Goal: Transaction & Acquisition: Purchase product/service

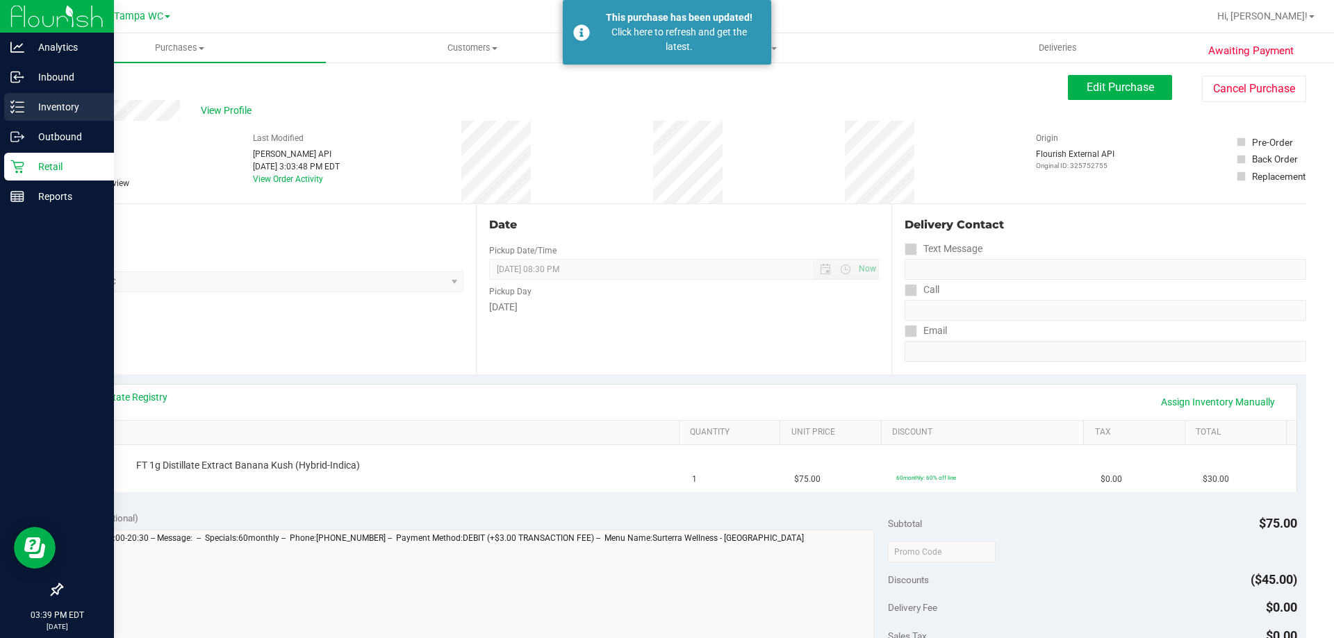
click at [22, 117] on div "Inventory" at bounding box center [59, 107] width 110 height 28
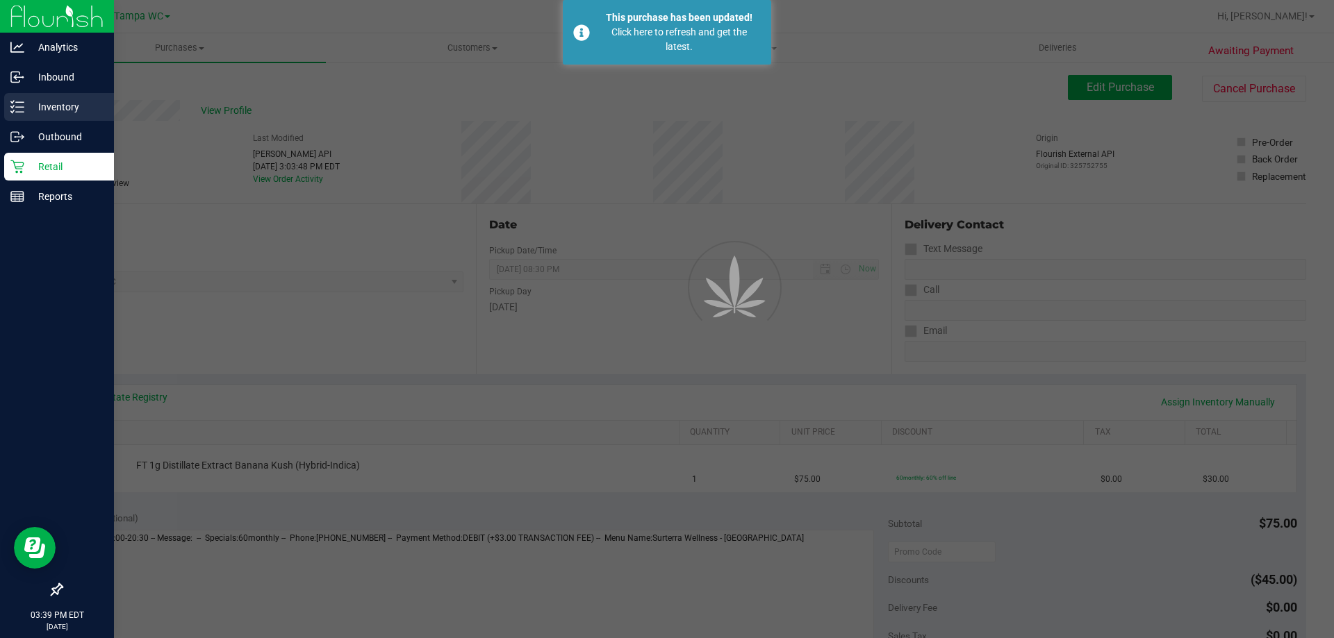
click at [33, 114] on p "Inventory" at bounding box center [65, 107] width 83 height 17
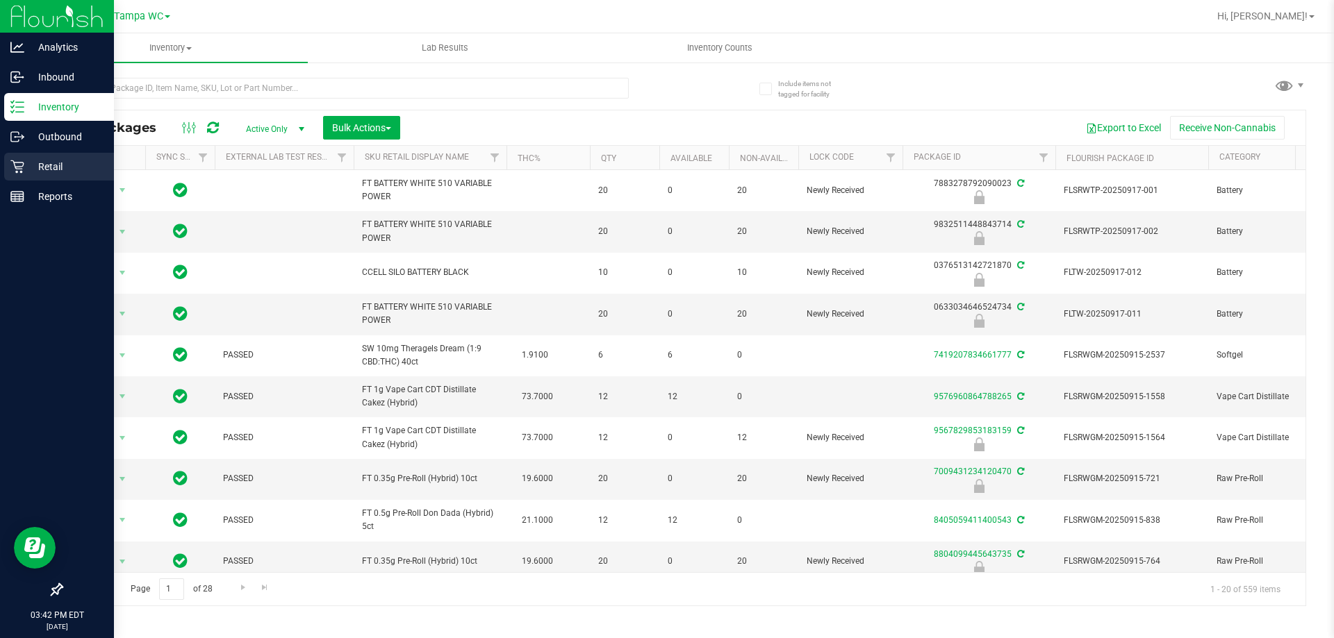
click at [17, 170] on icon at bounding box center [17, 167] width 14 height 14
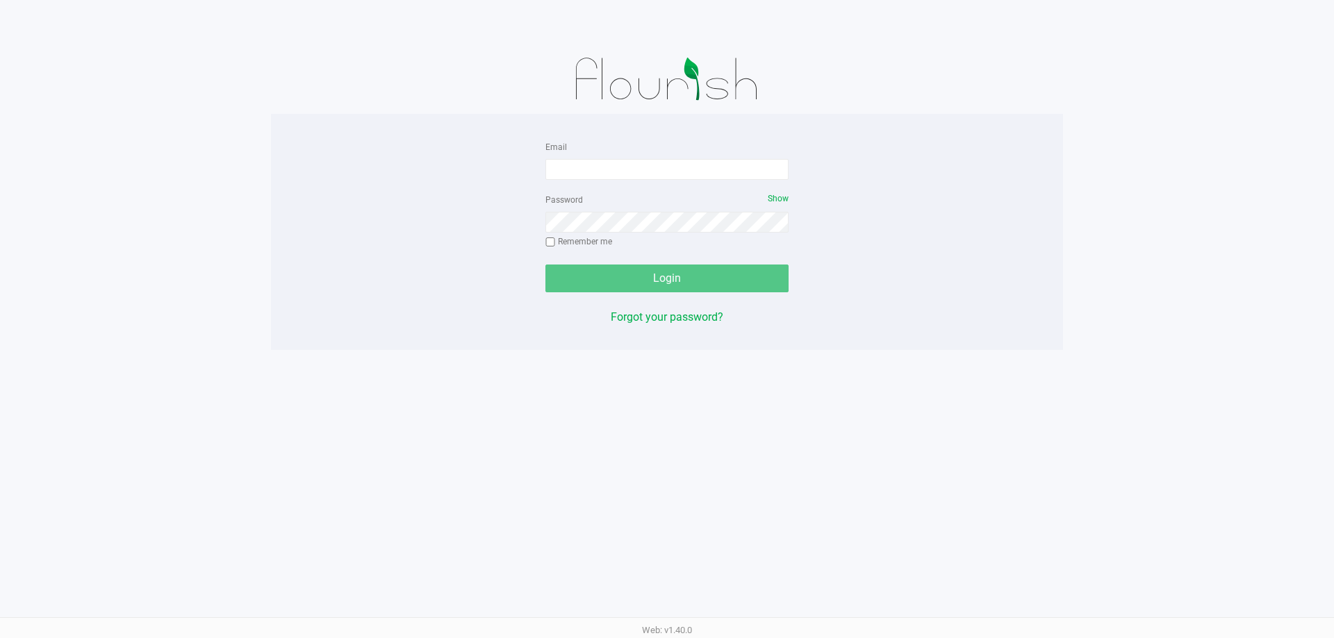
click at [576, 184] on form "Email Password Show Remember me Login" at bounding box center [666, 215] width 243 height 154
click at [569, 160] on input "Email" at bounding box center [666, 169] width 243 height 21
type input "[EMAIL_ADDRESS][DOMAIN_NAME]"
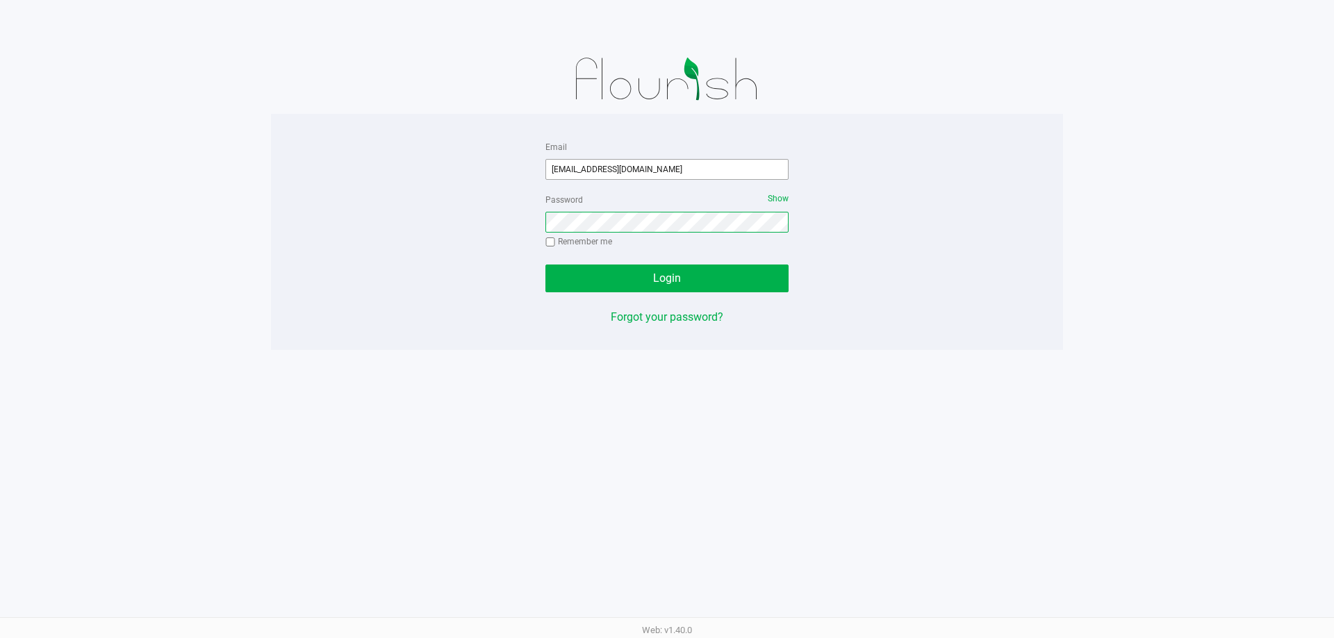
click at [545, 265] on button "Login" at bounding box center [666, 279] width 243 height 28
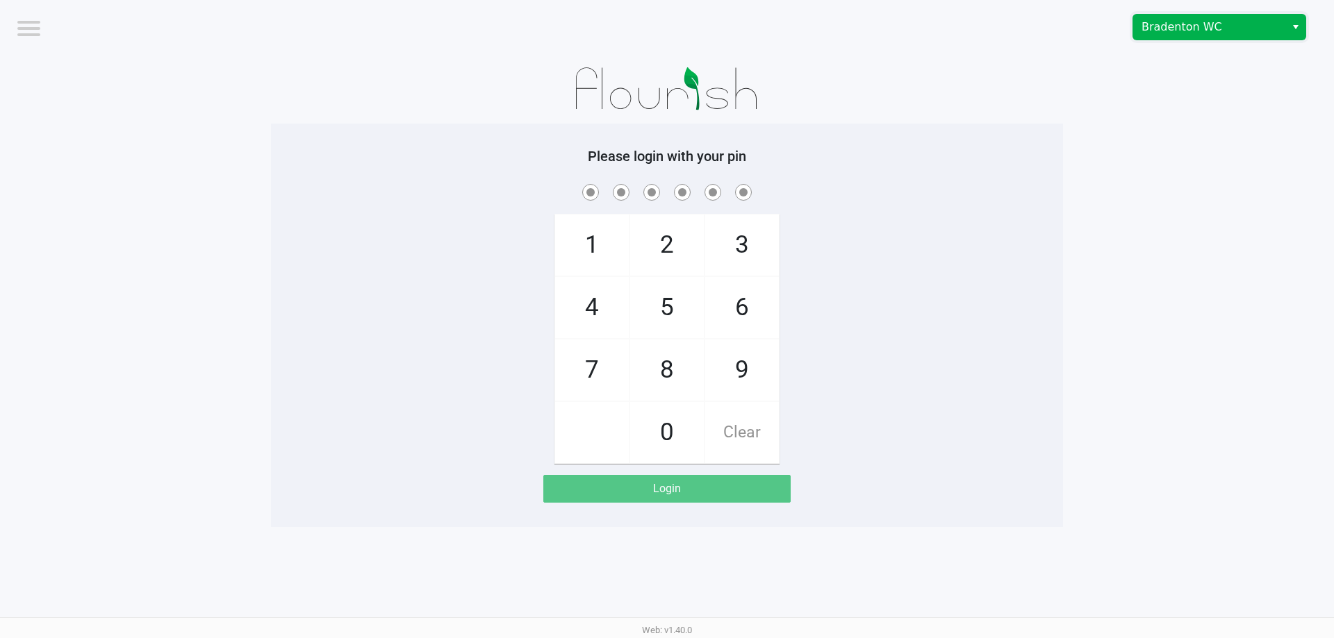
click at [1163, 29] on span "Bradenton WC" at bounding box center [1208, 27] width 135 height 17
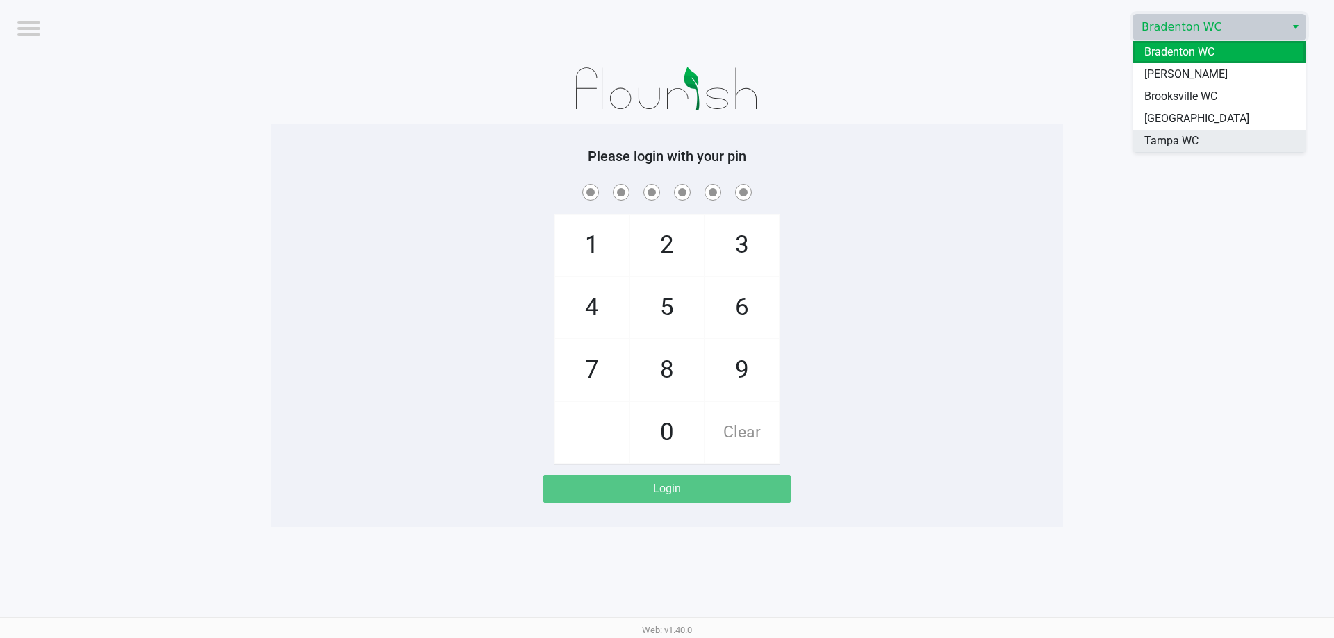
click at [1146, 149] on span "Tampa WC" at bounding box center [1171, 141] width 54 height 17
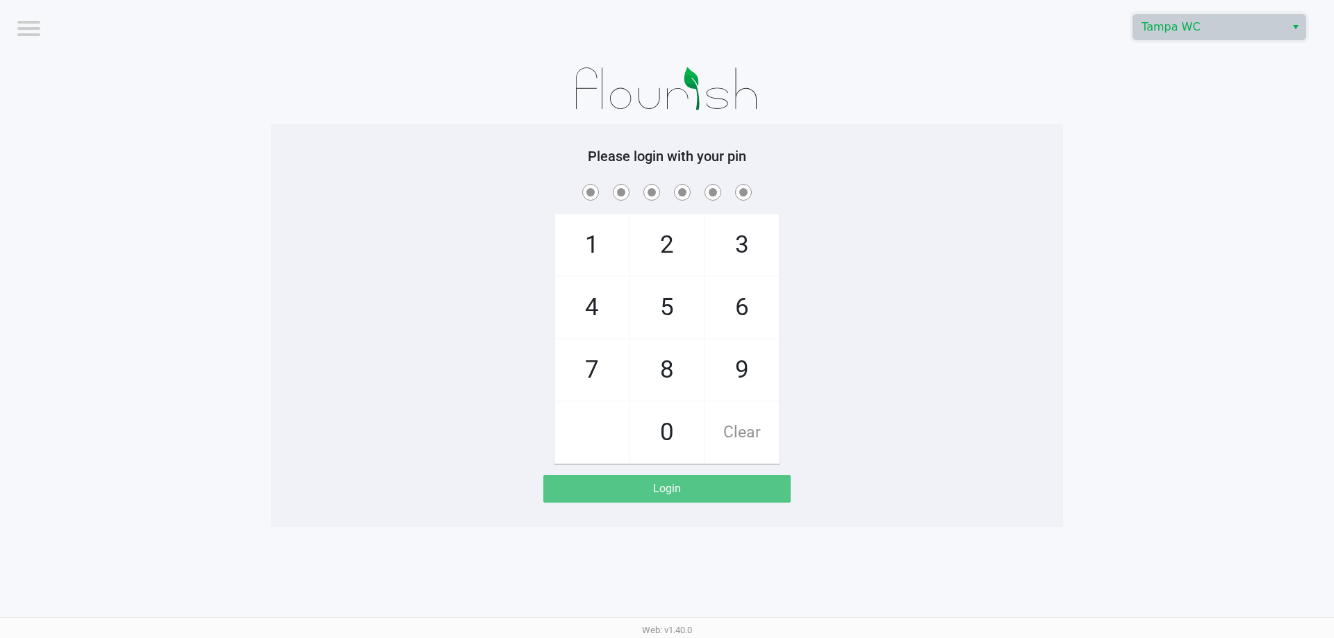
drag, startPoint x: 1122, startPoint y: 172, endPoint x: 1150, endPoint y: 154, distance: 33.1
click at [1130, 166] on app-pos-login-wrapper "Logout Tampa WC Please login with your pin 1 4 7 2 5 8 0 3 6 9 Clear Login" at bounding box center [667, 263] width 1334 height 527
checkbox input "true"
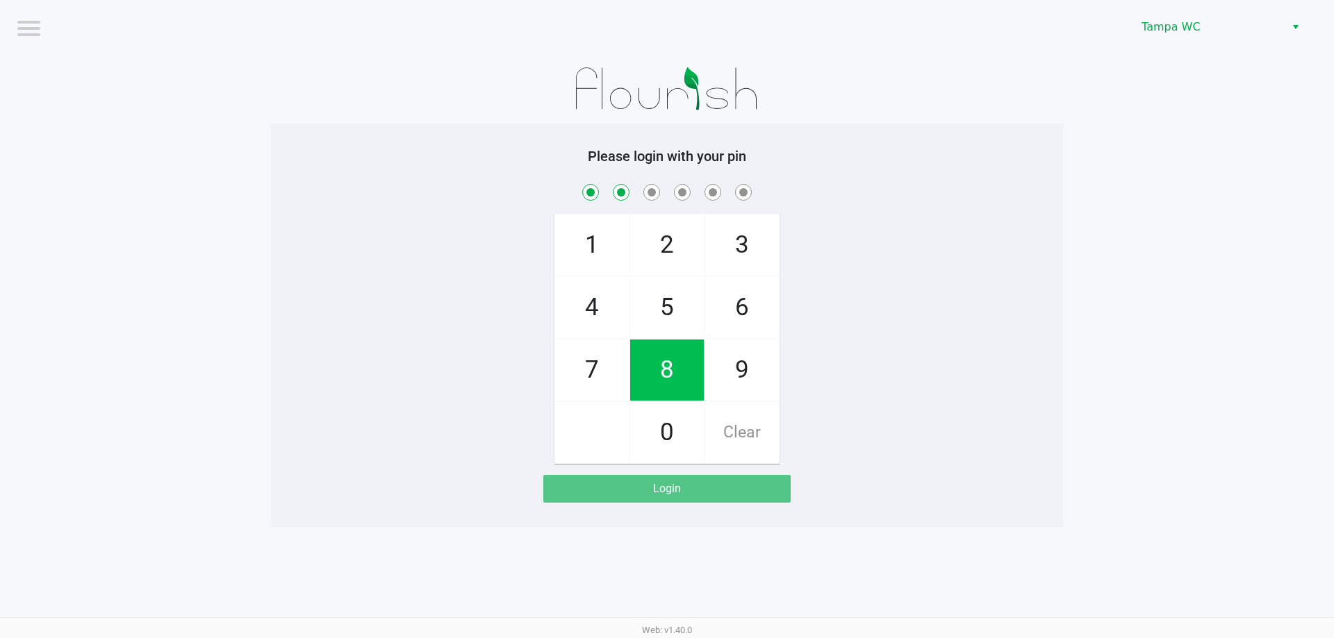
checkbox input "true"
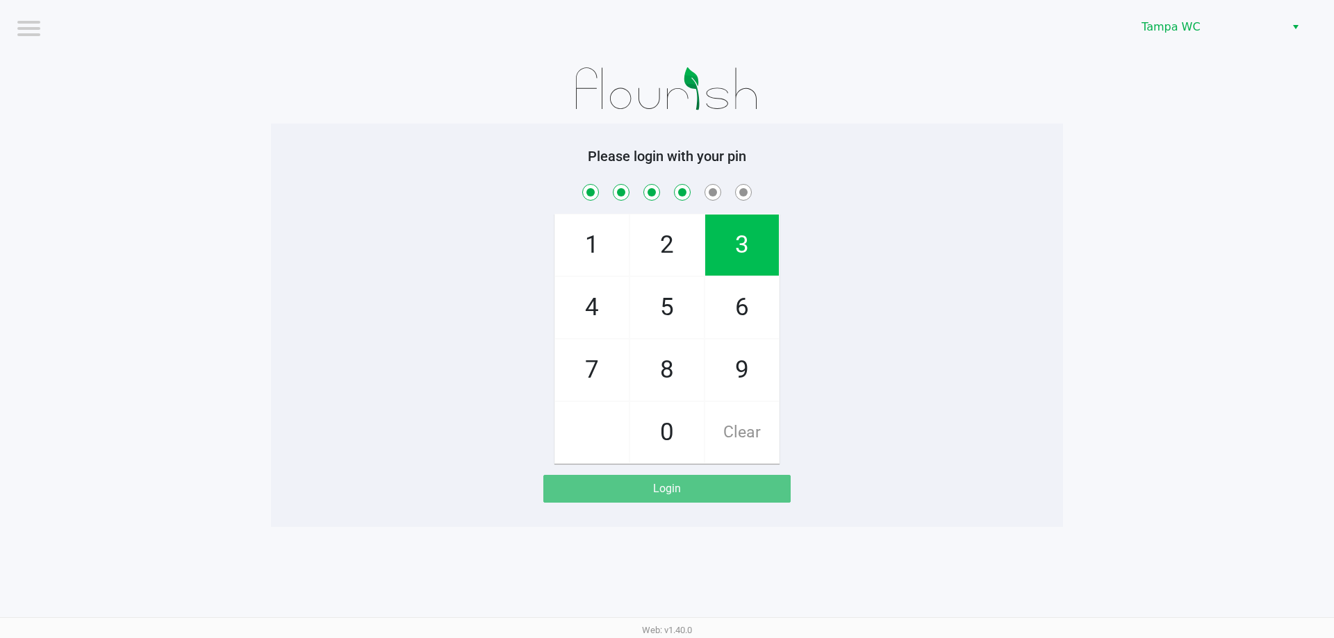
checkbox input "true"
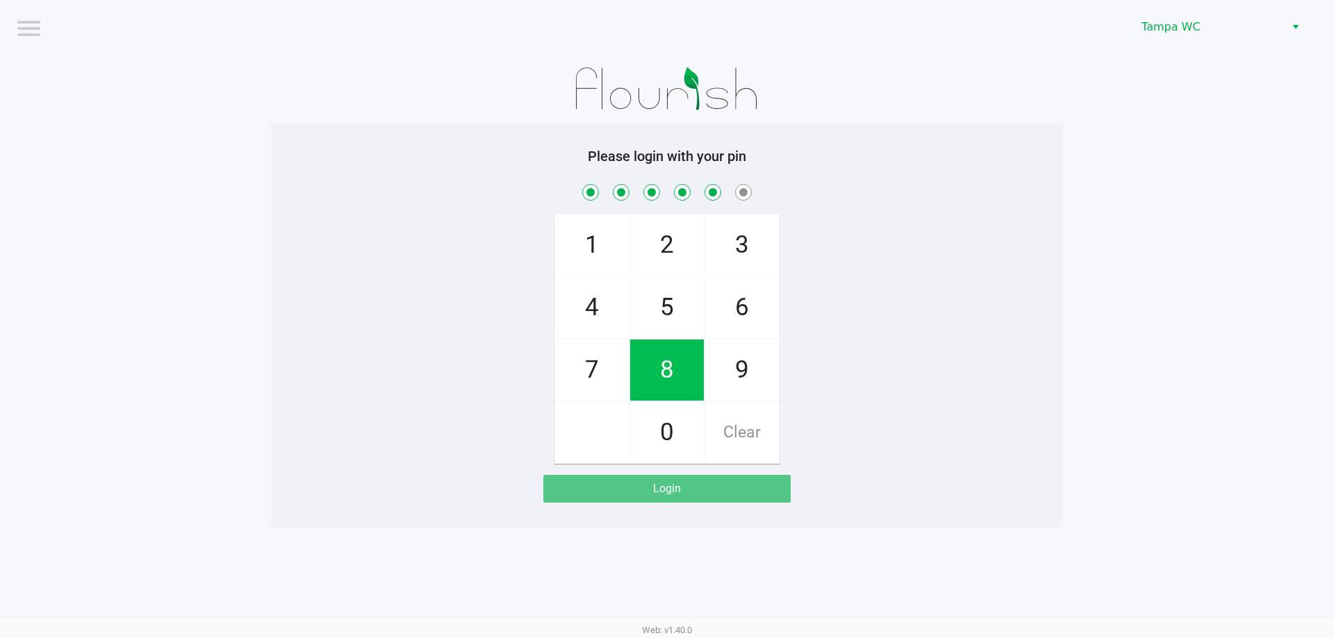
checkbox input "true"
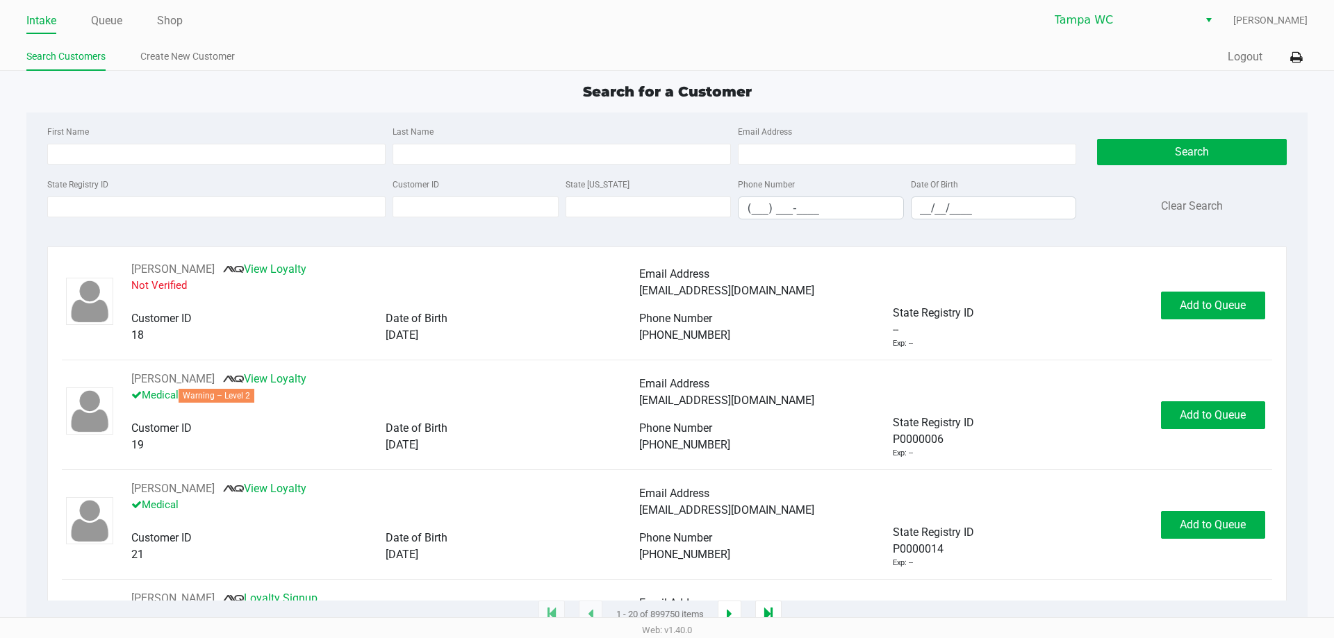
click at [252, 127] on div "First Name" at bounding box center [216, 144] width 345 height 42
type input "[PERSON_NAME]"
type input "[DATE]"
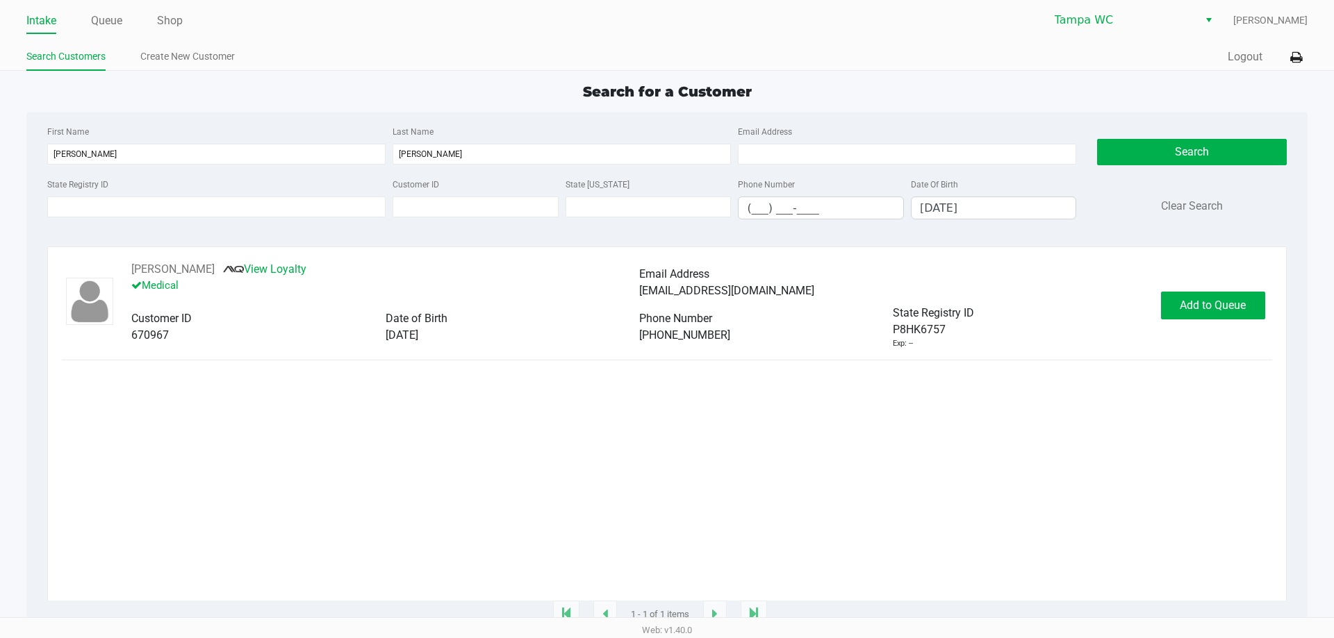
drag, startPoint x: 513, startPoint y: 416, endPoint x: 736, endPoint y: 327, distance: 241.0
click at [518, 416] on div "[PERSON_NAME] View Loyalty Medical Email Address [EMAIL_ADDRESS][DOMAIN_NAME] C…" at bounding box center [667, 431] width 1210 height 340
click at [1245, 313] on button "Add to Queue" at bounding box center [1213, 306] width 104 height 28
drag, startPoint x: 1214, startPoint y: 393, endPoint x: 1223, endPoint y: 339, distance: 54.9
click at [1216, 393] on div "[PERSON_NAME] View Loyalty Medical Email Address [EMAIL_ADDRESS][DOMAIN_NAME] C…" at bounding box center [667, 431] width 1210 height 340
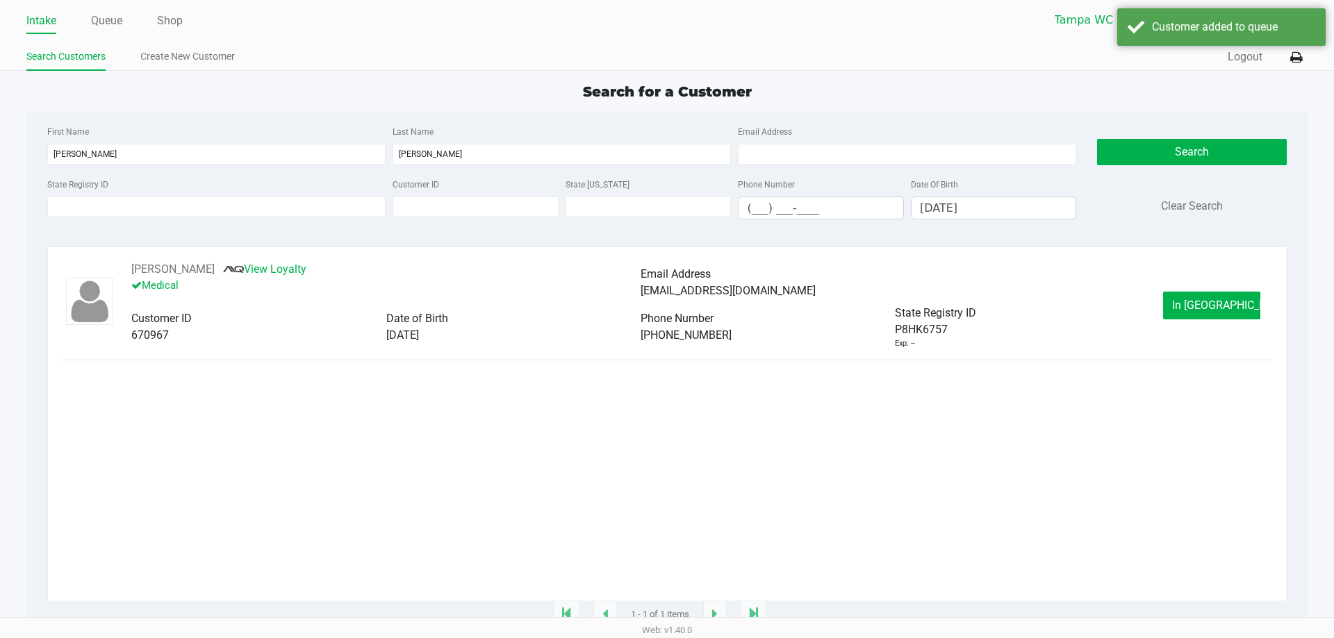
click at [1220, 321] on div "[PERSON_NAME] View Loyalty Medical Email Address [EMAIL_ADDRESS][DOMAIN_NAME] C…" at bounding box center [667, 305] width 1210 height 88
click at [1210, 401] on div "[PERSON_NAME] View Loyalty Medical Email Address [EMAIL_ADDRESS][DOMAIN_NAME] C…" at bounding box center [667, 431] width 1210 height 340
click at [1210, 309] on span "In [GEOGRAPHIC_DATA]" at bounding box center [1230, 305] width 117 height 13
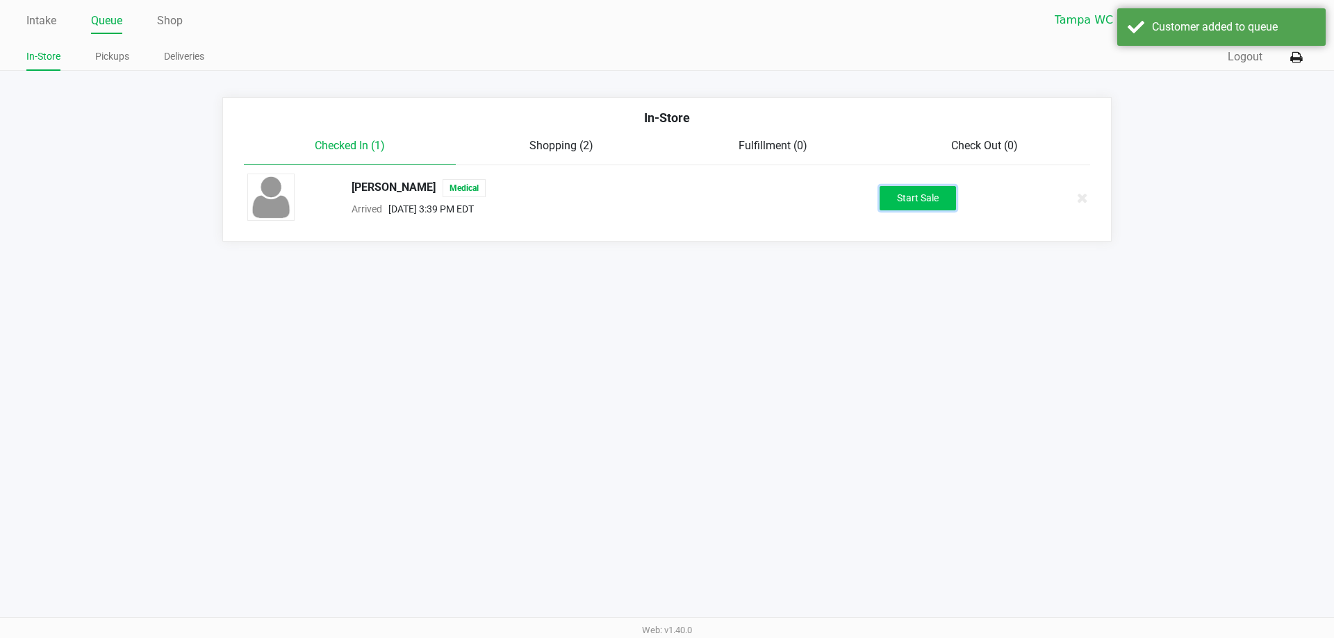
click at [918, 199] on button "Start Sale" at bounding box center [918, 198] width 76 height 24
click at [921, 306] on div "Intake Queue Shop [GEOGRAPHIC_DATA] WC [PERSON_NAME] In-Store Pickups Deliverie…" at bounding box center [667, 319] width 1334 height 638
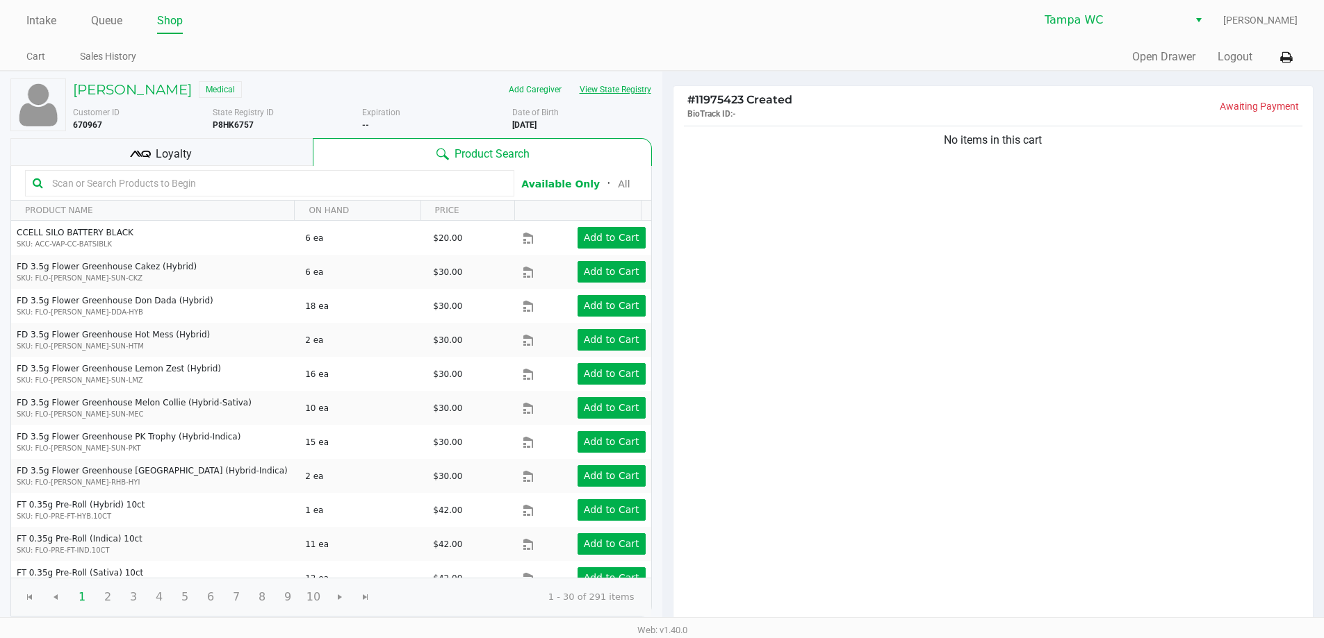
click at [618, 86] on button "View State Registry" at bounding box center [610, 90] width 81 height 22
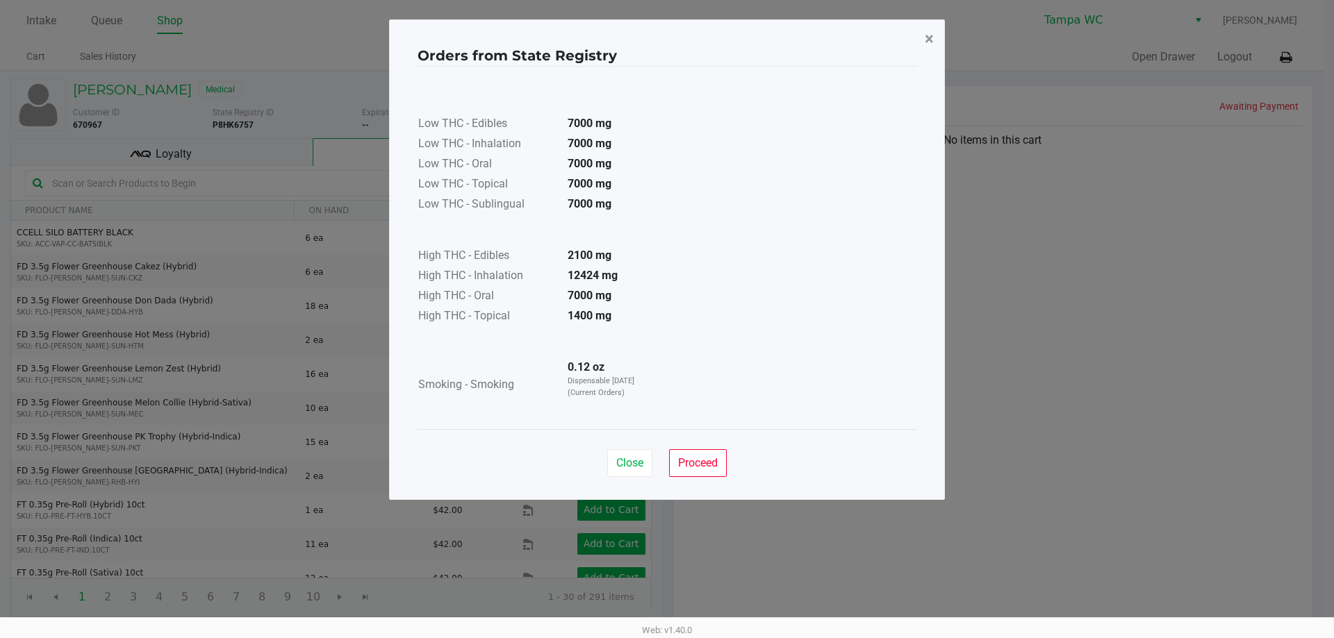
click at [923, 35] on button "×" at bounding box center [929, 38] width 31 height 39
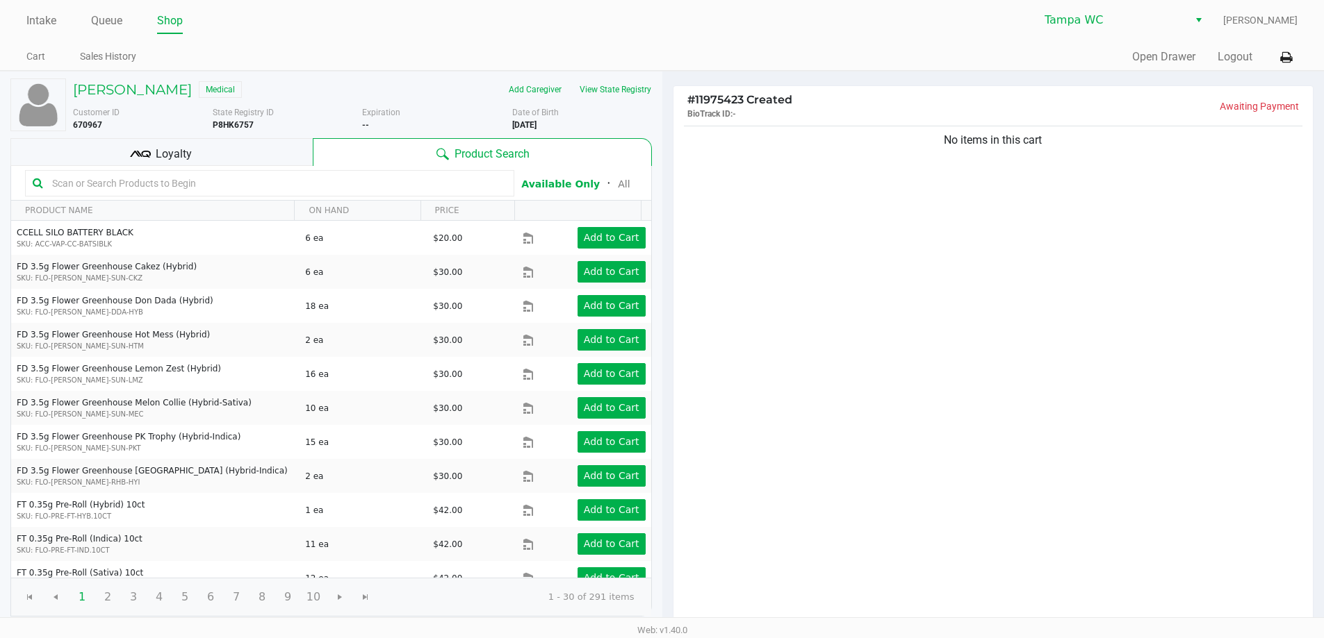
click at [394, 191] on input "text" at bounding box center [277, 183] width 460 height 21
click at [840, 269] on div "No items in this cart" at bounding box center [993, 375] width 640 height 504
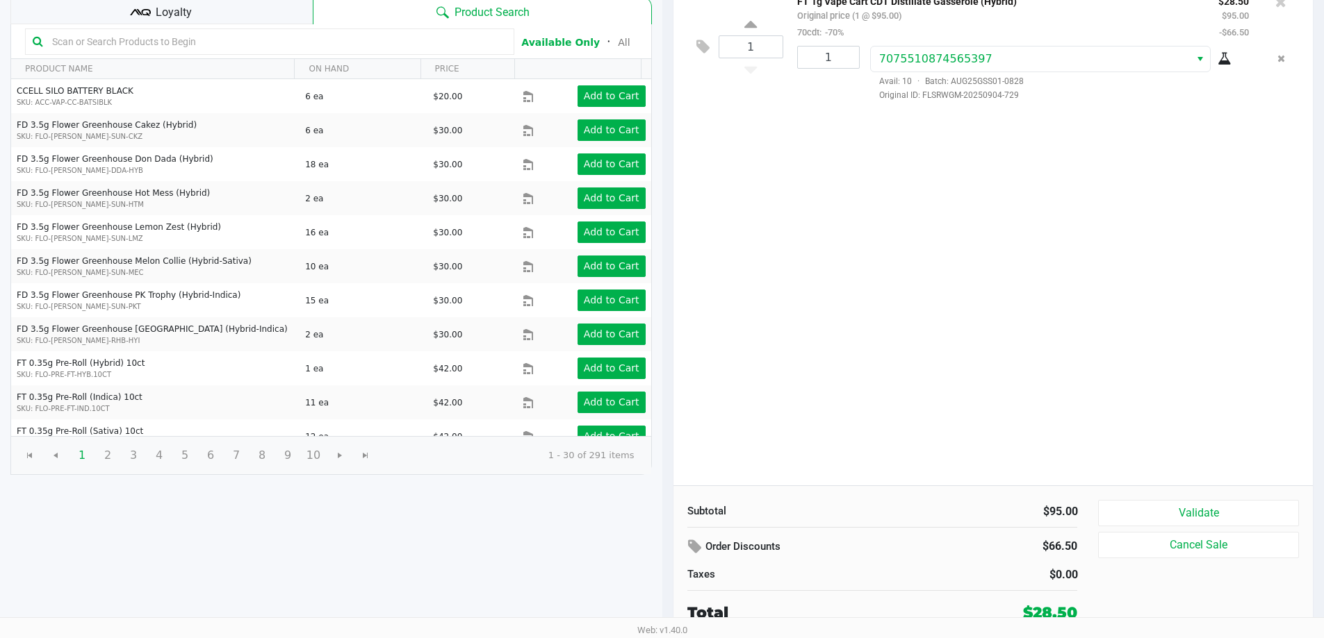
scroll to position [142, 0]
click at [1090, 500] on div "Subtotal $95.00 Order Discounts $66.50 Taxes $0.00 Total $28.50" at bounding box center [888, 562] width 422 height 124
click at [1104, 502] on button "Validate" at bounding box center [1198, 513] width 200 height 26
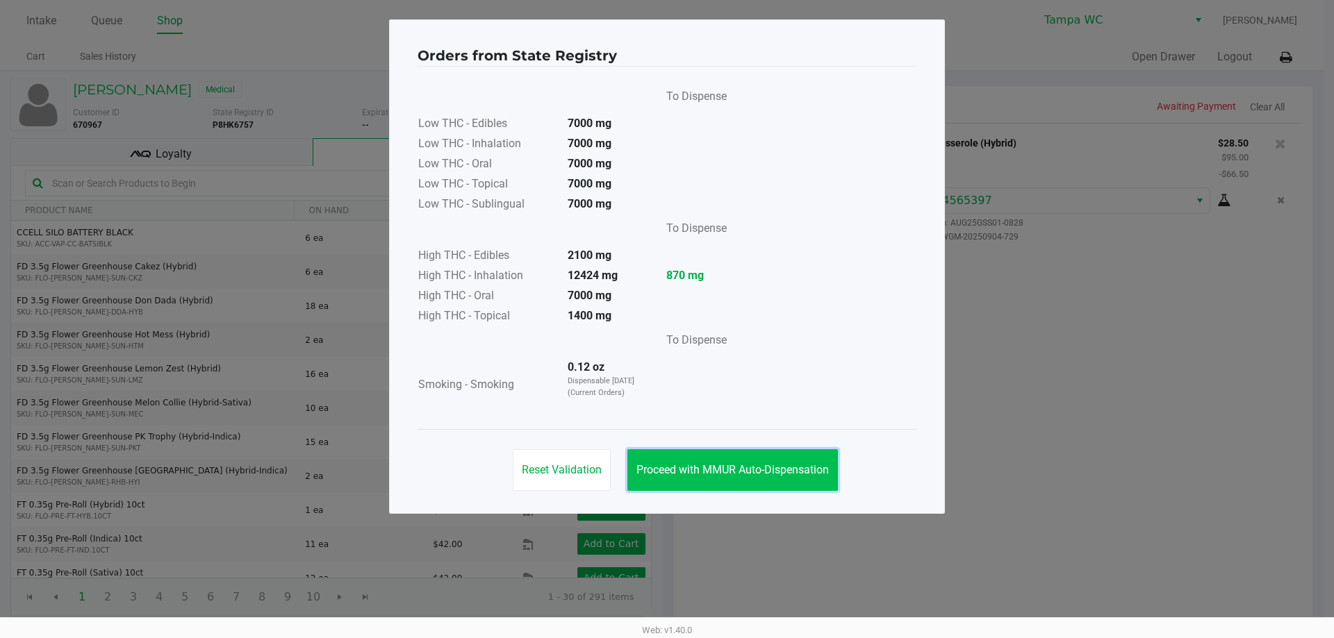
click at [789, 461] on button "Proceed with MMUR Auto-Dispensation" at bounding box center [732, 471] width 211 height 42
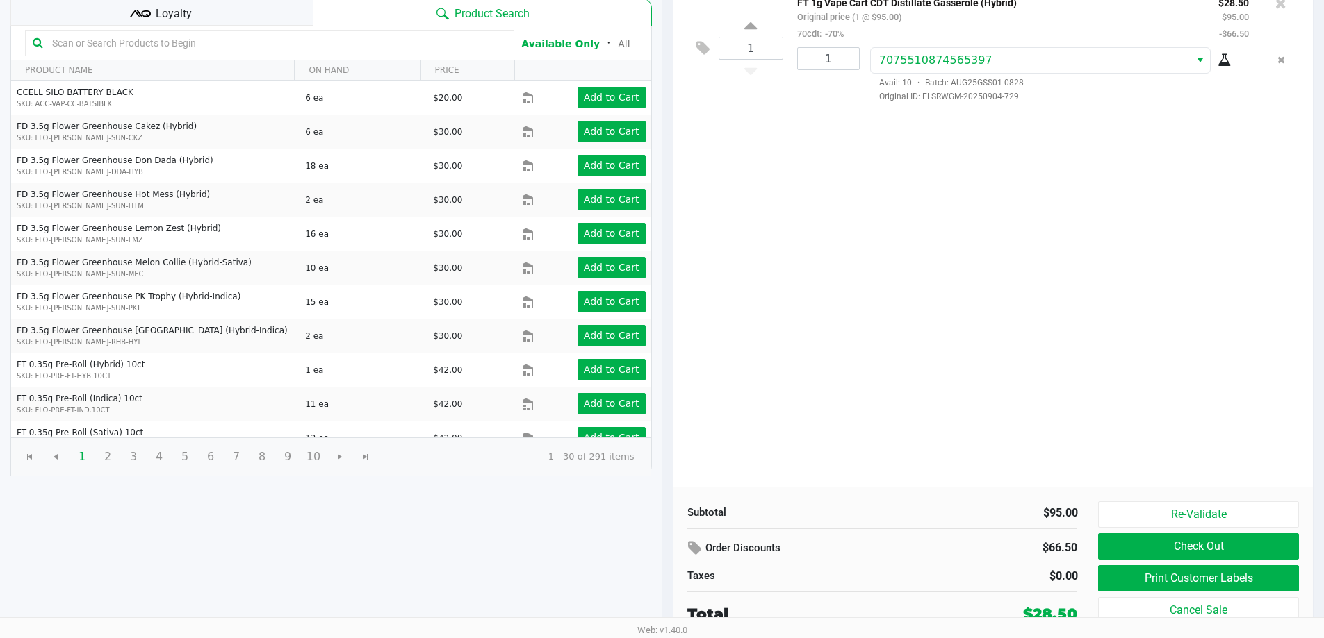
scroll to position [142, 0]
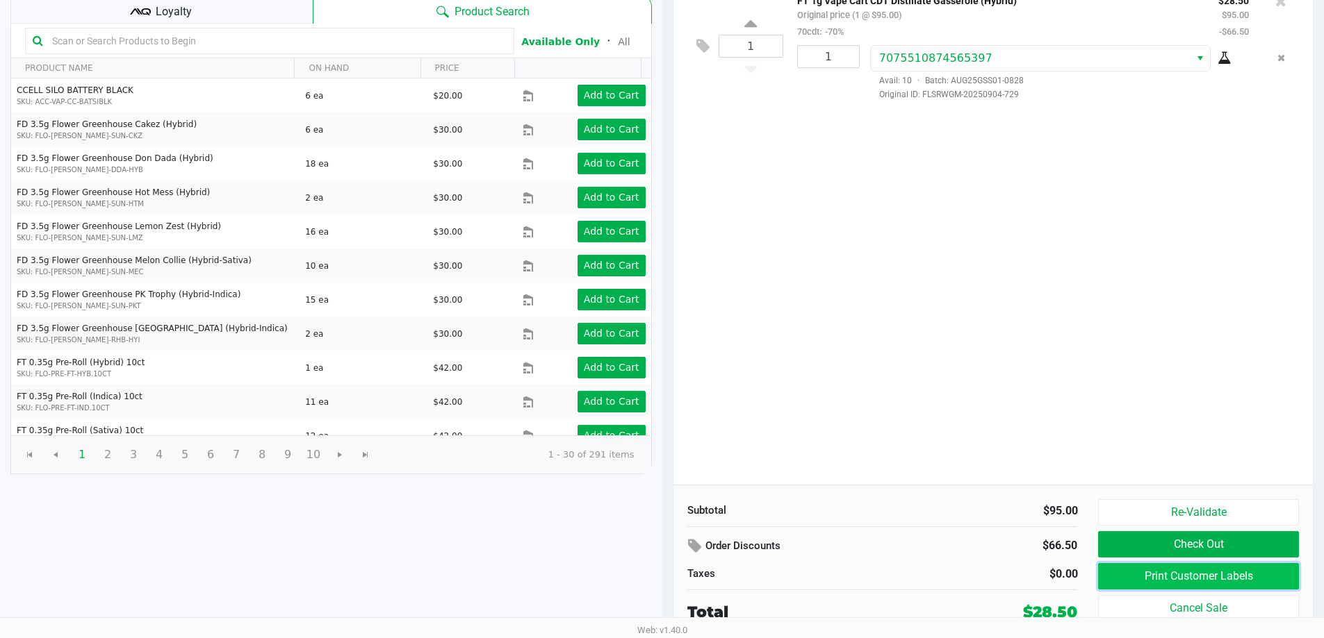
click at [1161, 581] on button "Print Customer Labels" at bounding box center [1198, 576] width 200 height 26
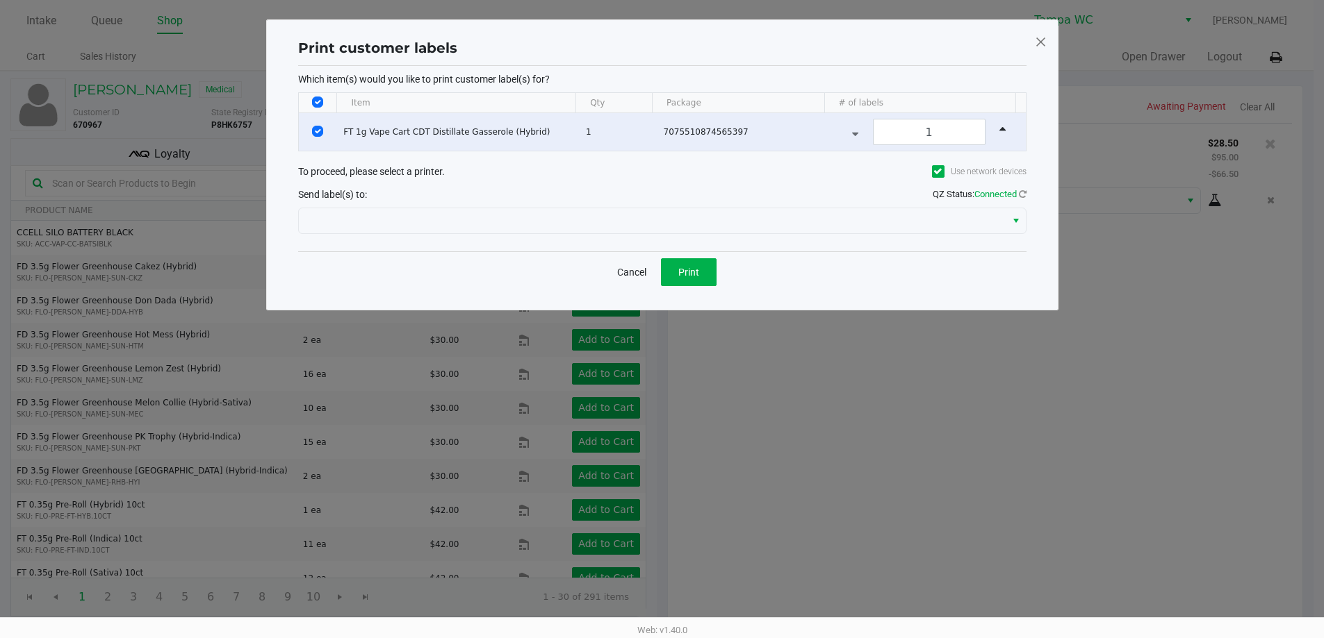
scroll to position [0, 0]
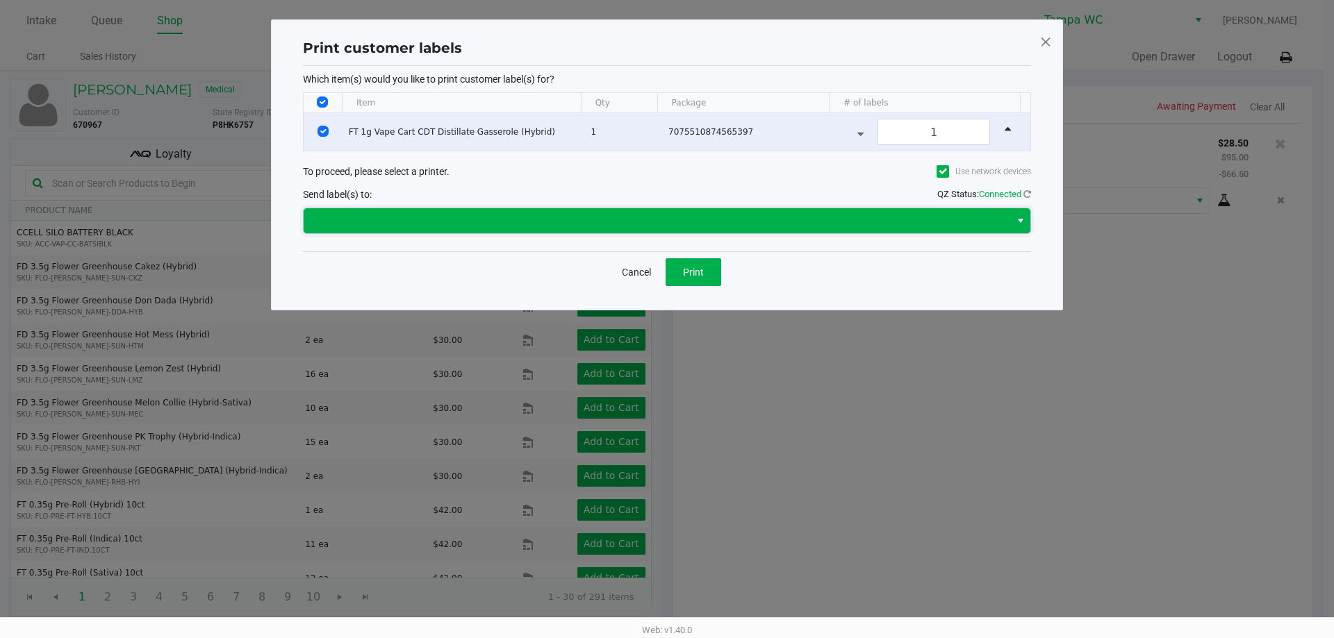
click at [709, 228] on span at bounding box center [657, 221] width 690 height 17
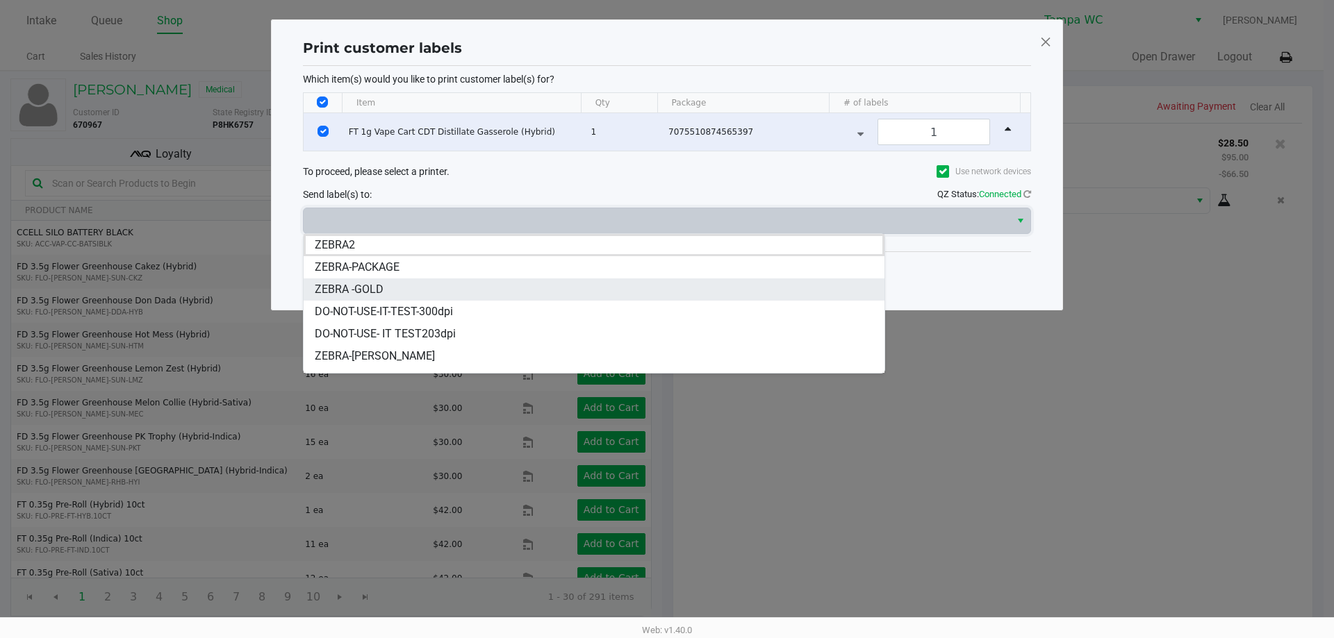
click at [384, 290] on li "ZEBRA -GOLD" at bounding box center [594, 290] width 581 height 22
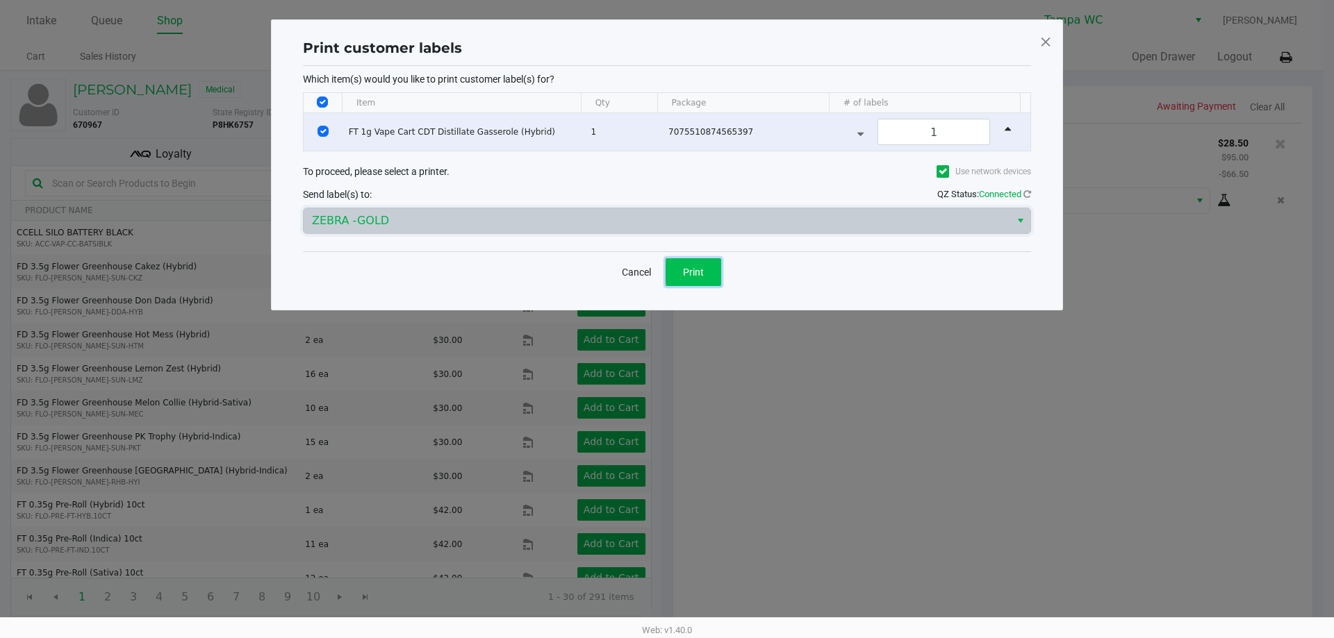
click at [699, 261] on button "Print" at bounding box center [694, 272] width 56 height 28
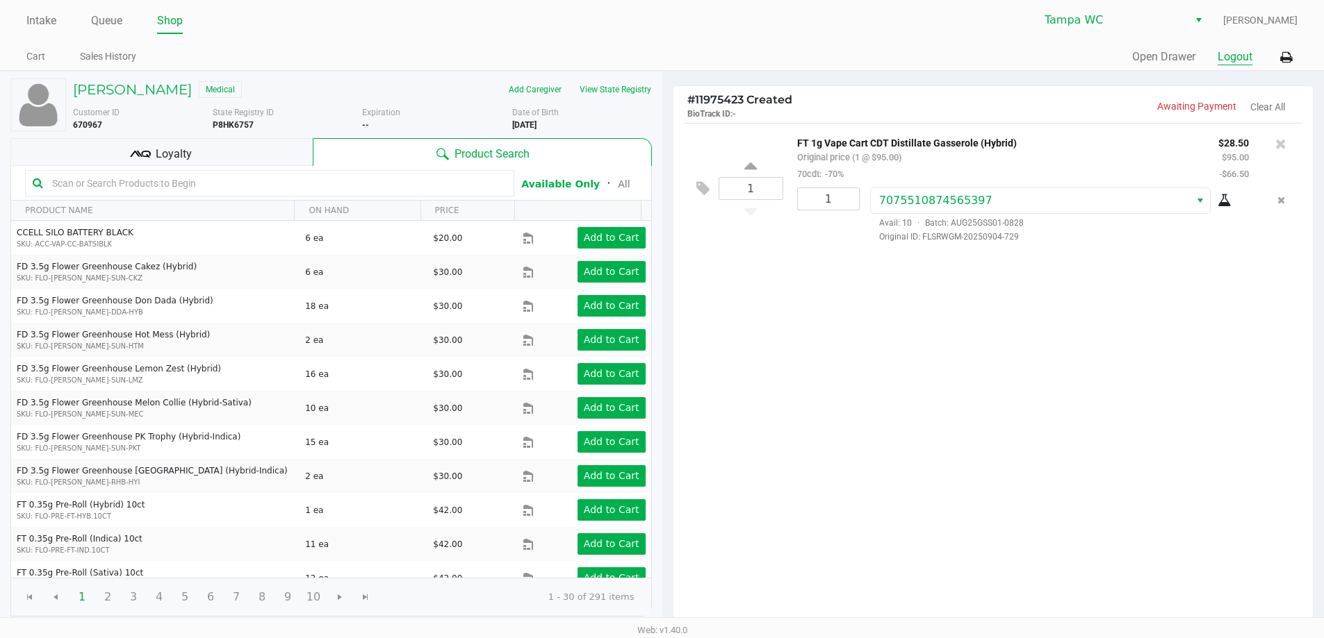
click at [1237, 60] on button "Logout" at bounding box center [1234, 57] width 35 height 17
